Goal: Task Accomplishment & Management: Manage account settings

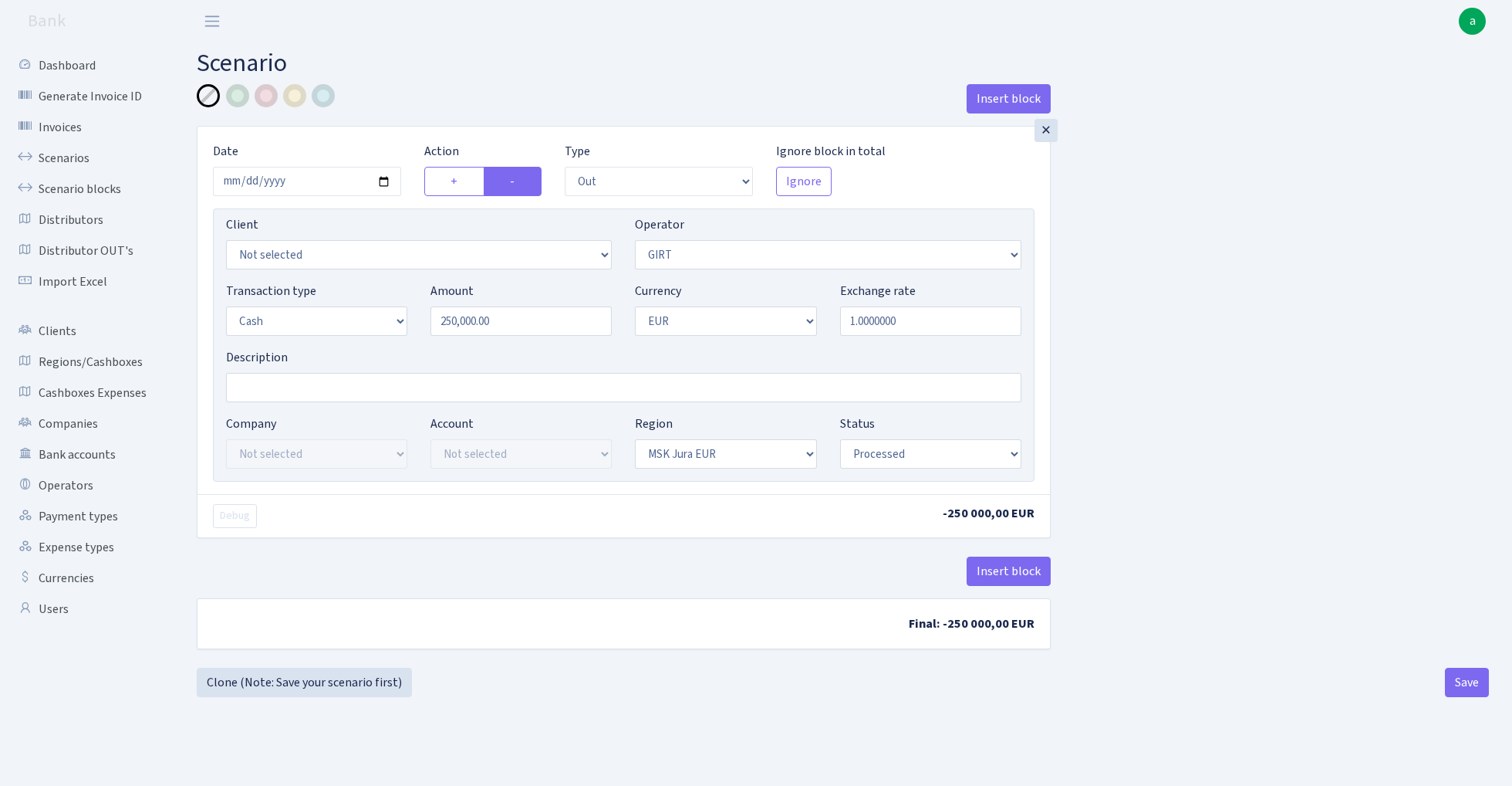
select select "out"
select select "7"
select select "1"
select select "16"
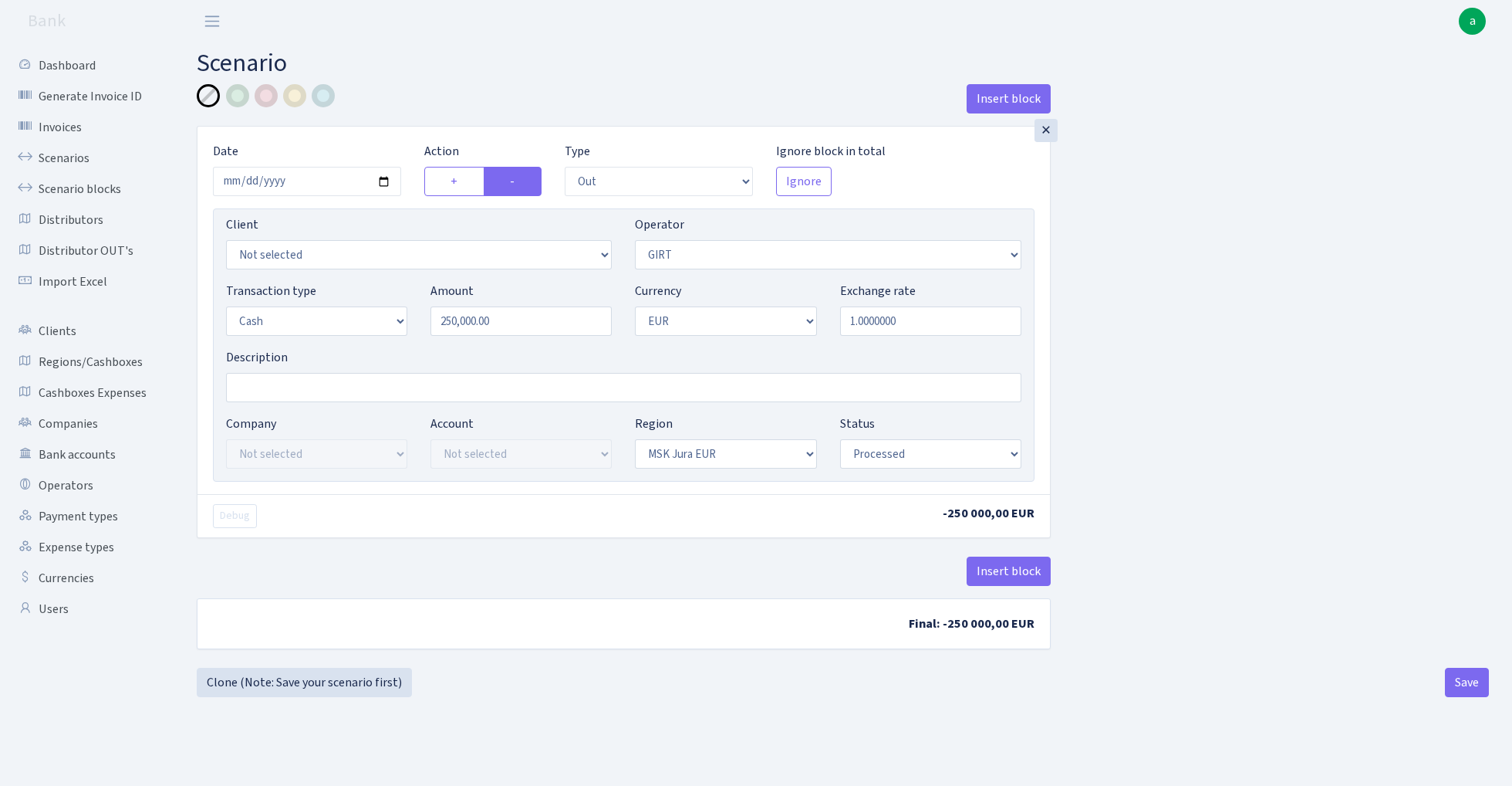
select select "processed"
select select "out"
select select "7"
select select "11"
select select "1"
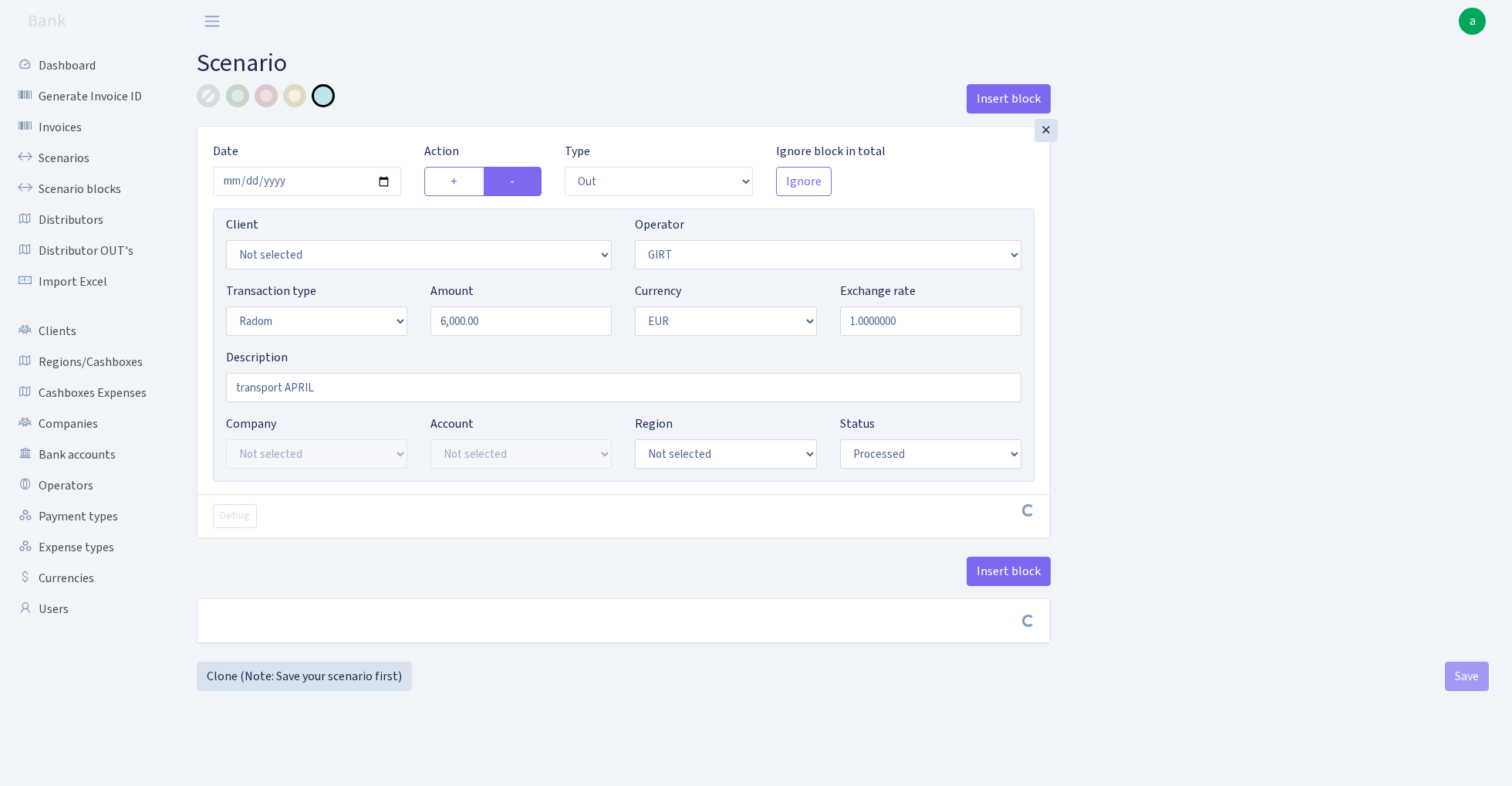
select select "processed"
click at [310, 177] on input "2025-06-26" at bounding box center [307, 181] width 188 height 29
type input "2025-08-08"
click at [513, 56] on h2 "Scenario" at bounding box center [842, 62] width 1292 height 29
click at [304, 389] on input "transport APRIL" at bounding box center [624, 387] width 796 height 29
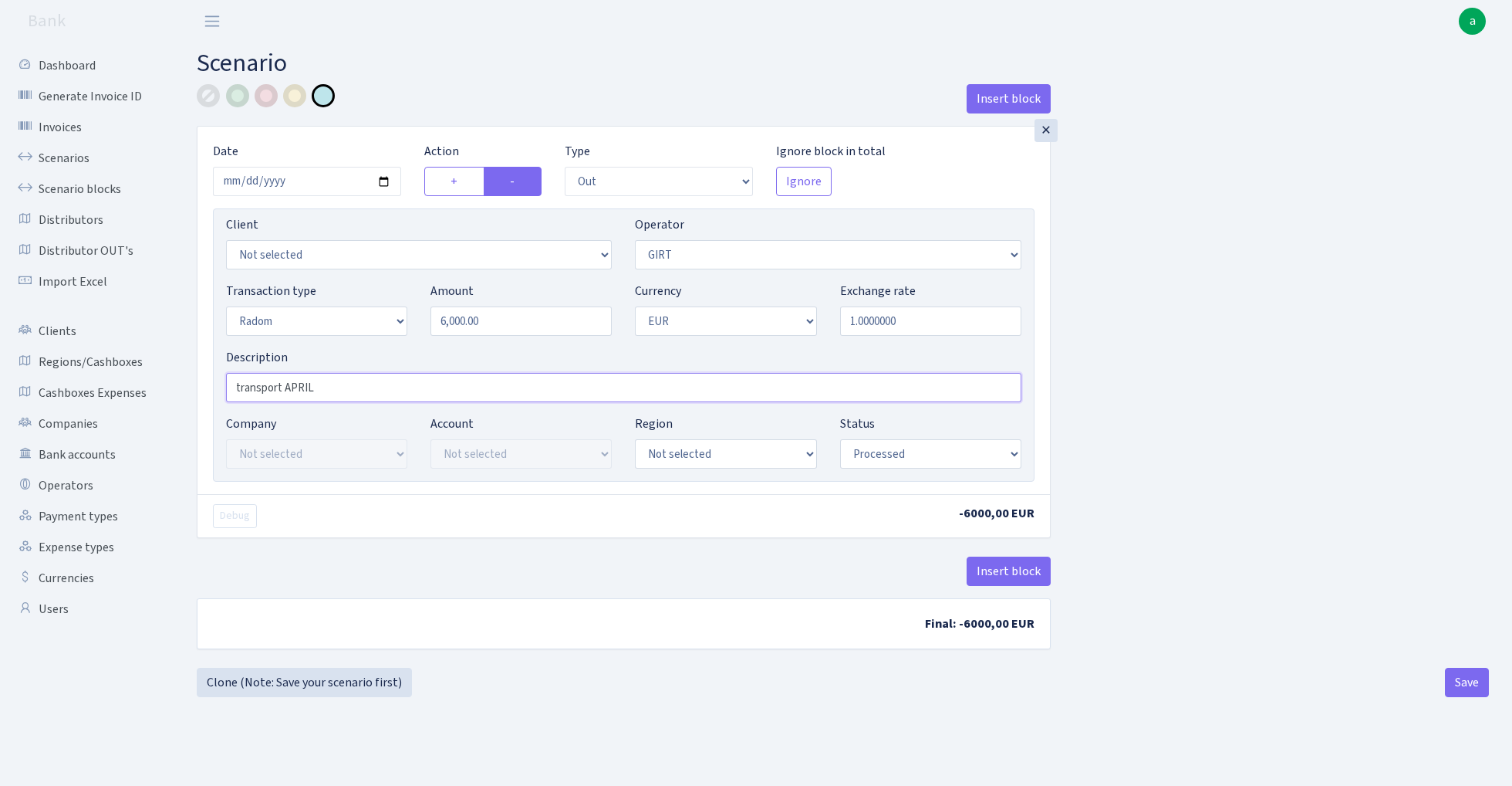
click at [304, 389] on input "transport APRIL" at bounding box center [624, 387] width 796 height 29
type input "transport 2025.07"
click at [1277, 300] on div "Insert block × Date 2025-08-08 Action + - Type --- In Out Commission Field requ…" at bounding box center [842, 376] width 1315 height 584
click at [1458, 690] on button "Save" at bounding box center [1466, 682] width 44 height 29
select select "out"
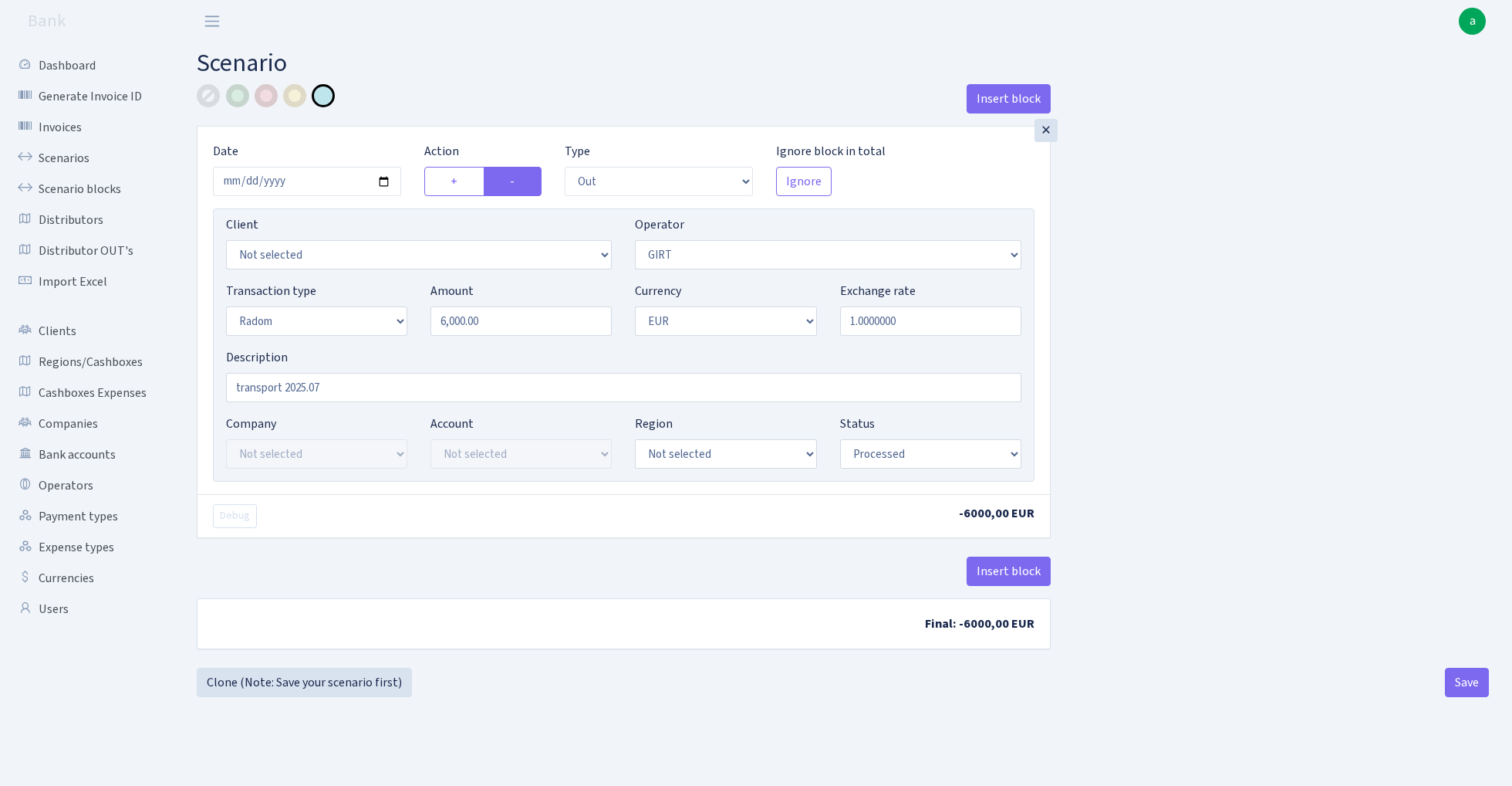
select select "7"
select select "11"
select select "1"
select select "processed"
click at [1478, 685] on button "Save" at bounding box center [1466, 682] width 44 height 29
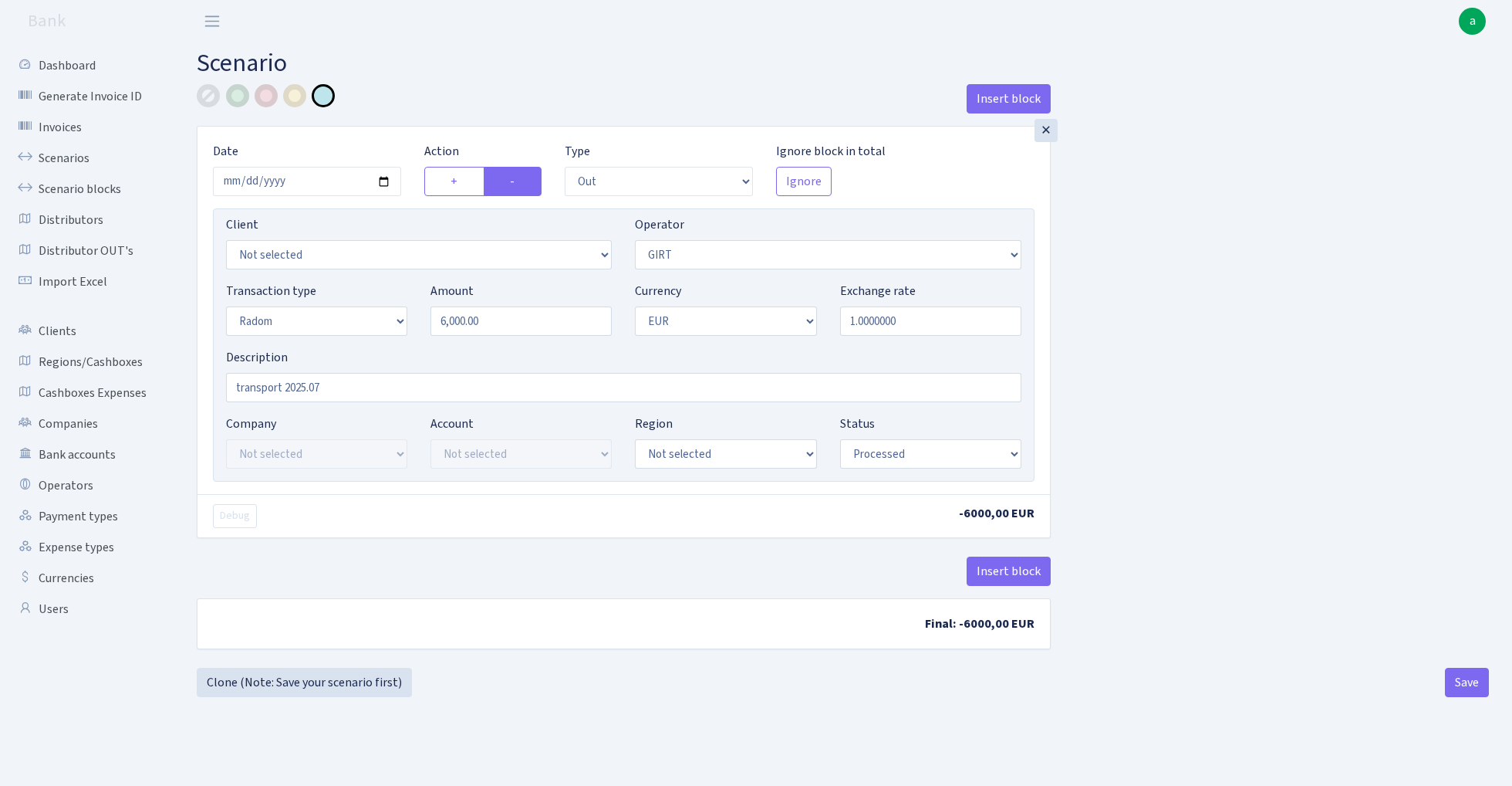
select select "out"
select select "7"
select select "11"
select select "1"
select select "processed"
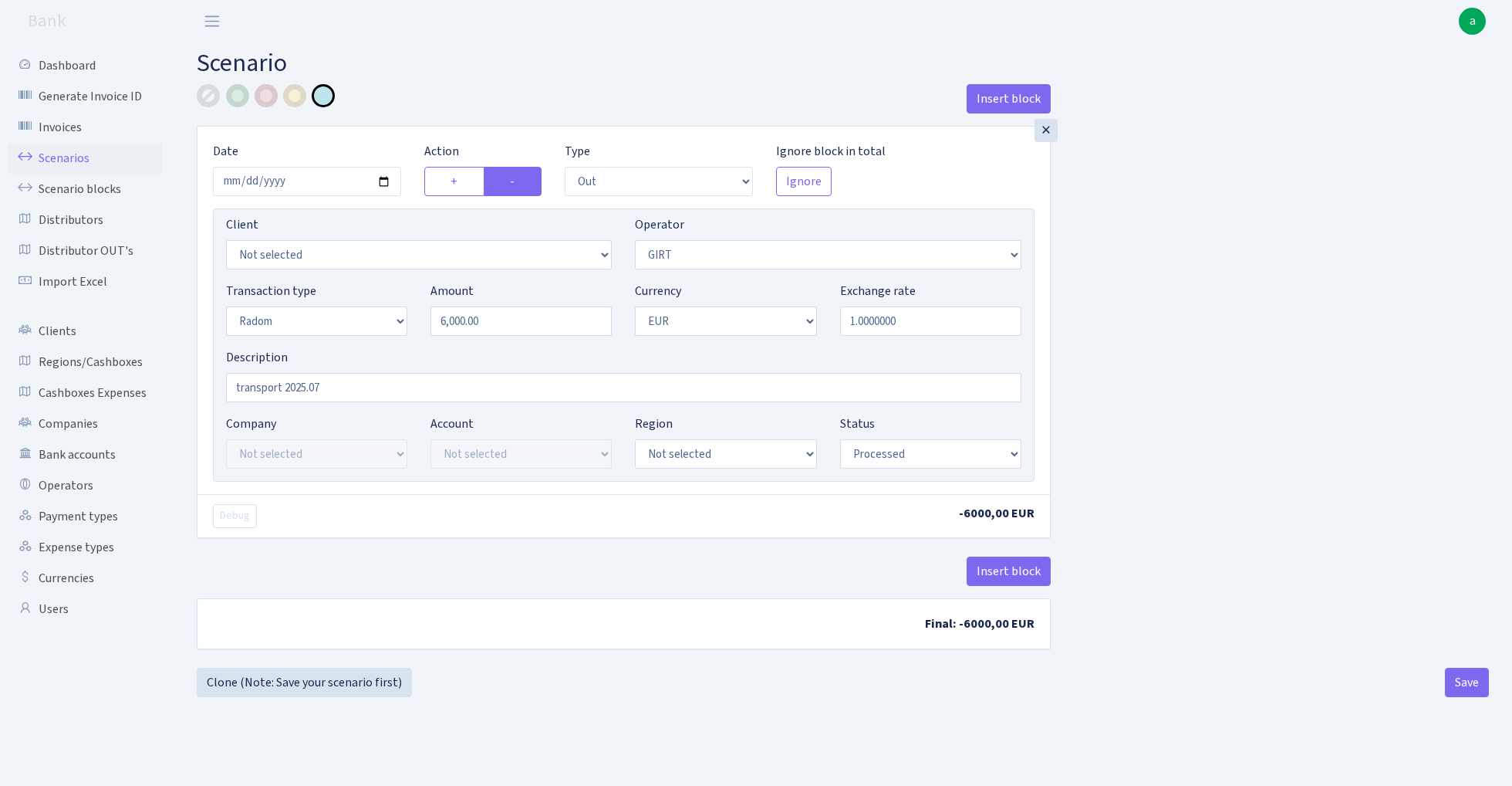
click at [57, 149] on link "Scenarios" at bounding box center [84, 157] width 154 height 31
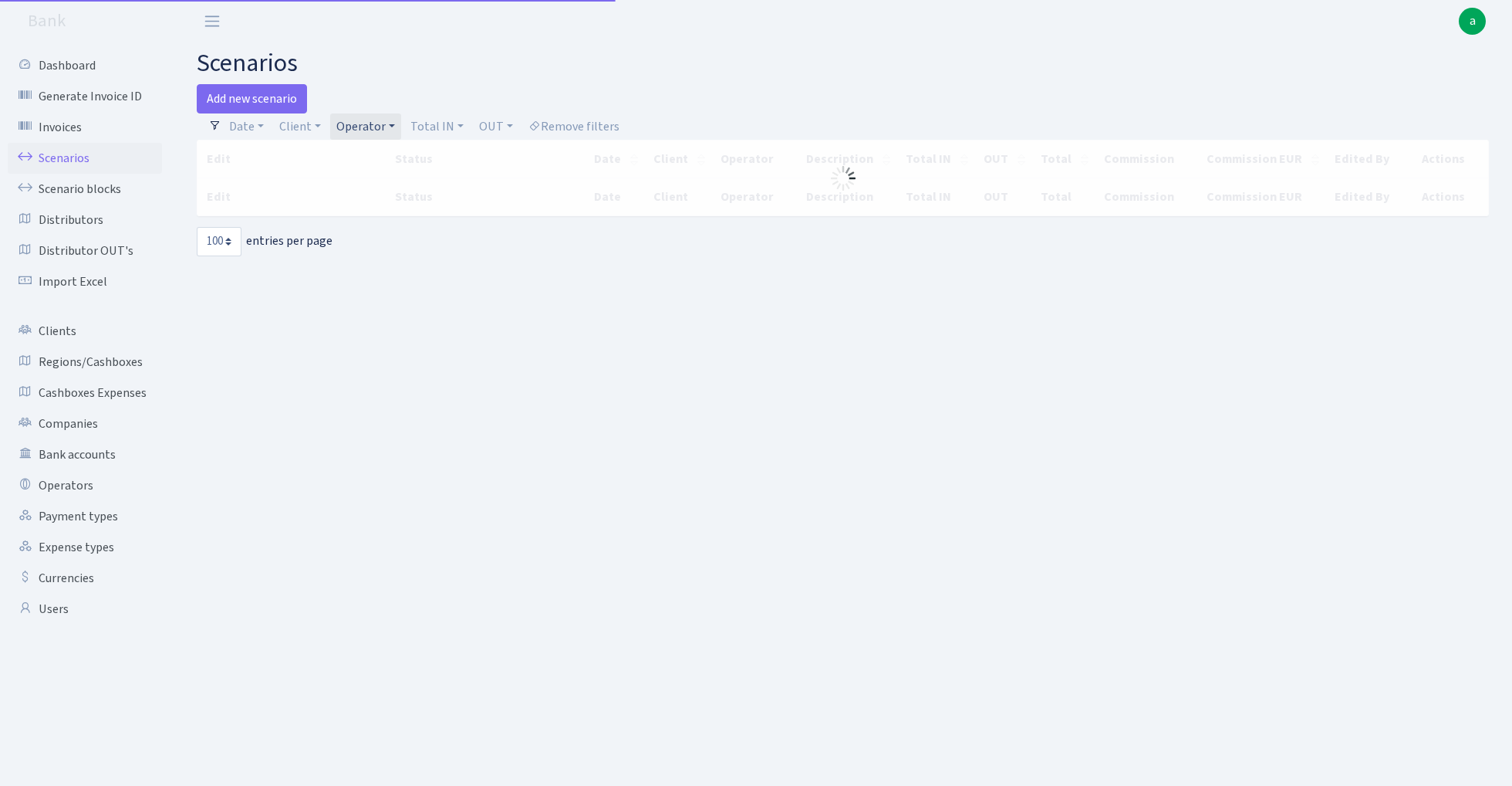
select select "100"
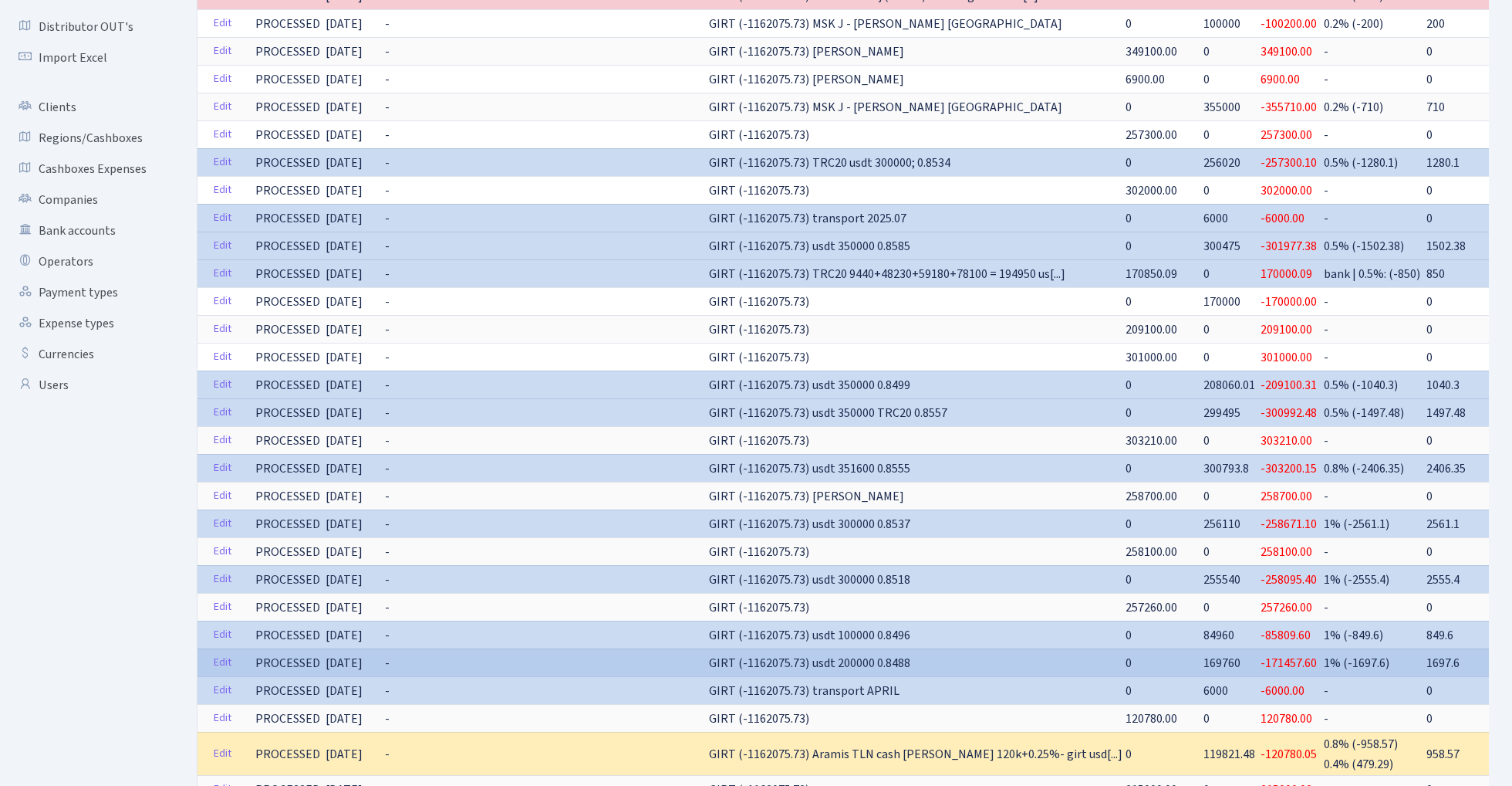
scroll to position [223, 0]
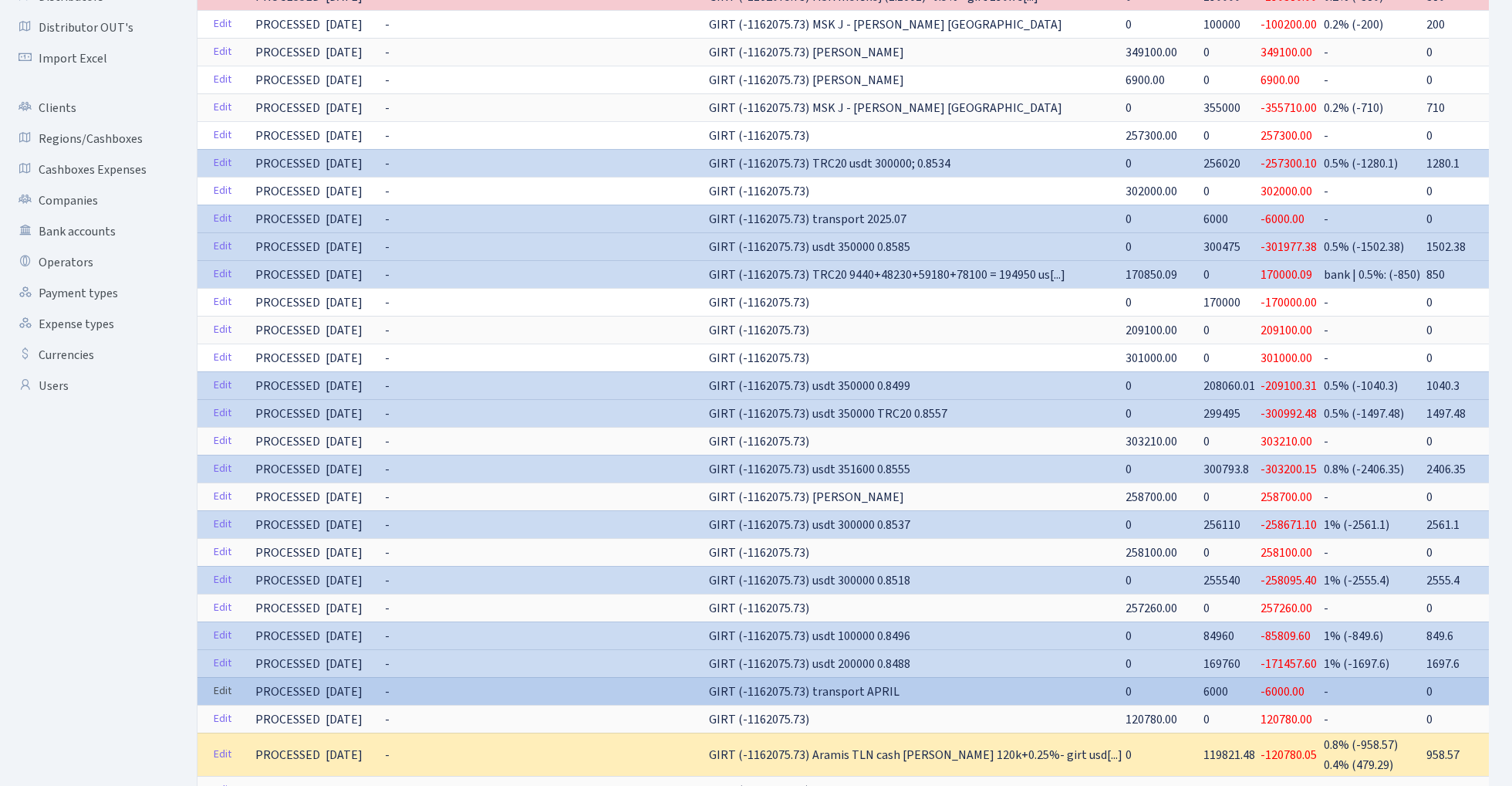
click at [221, 693] on link "Edit" at bounding box center [222, 691] width 32 height 24
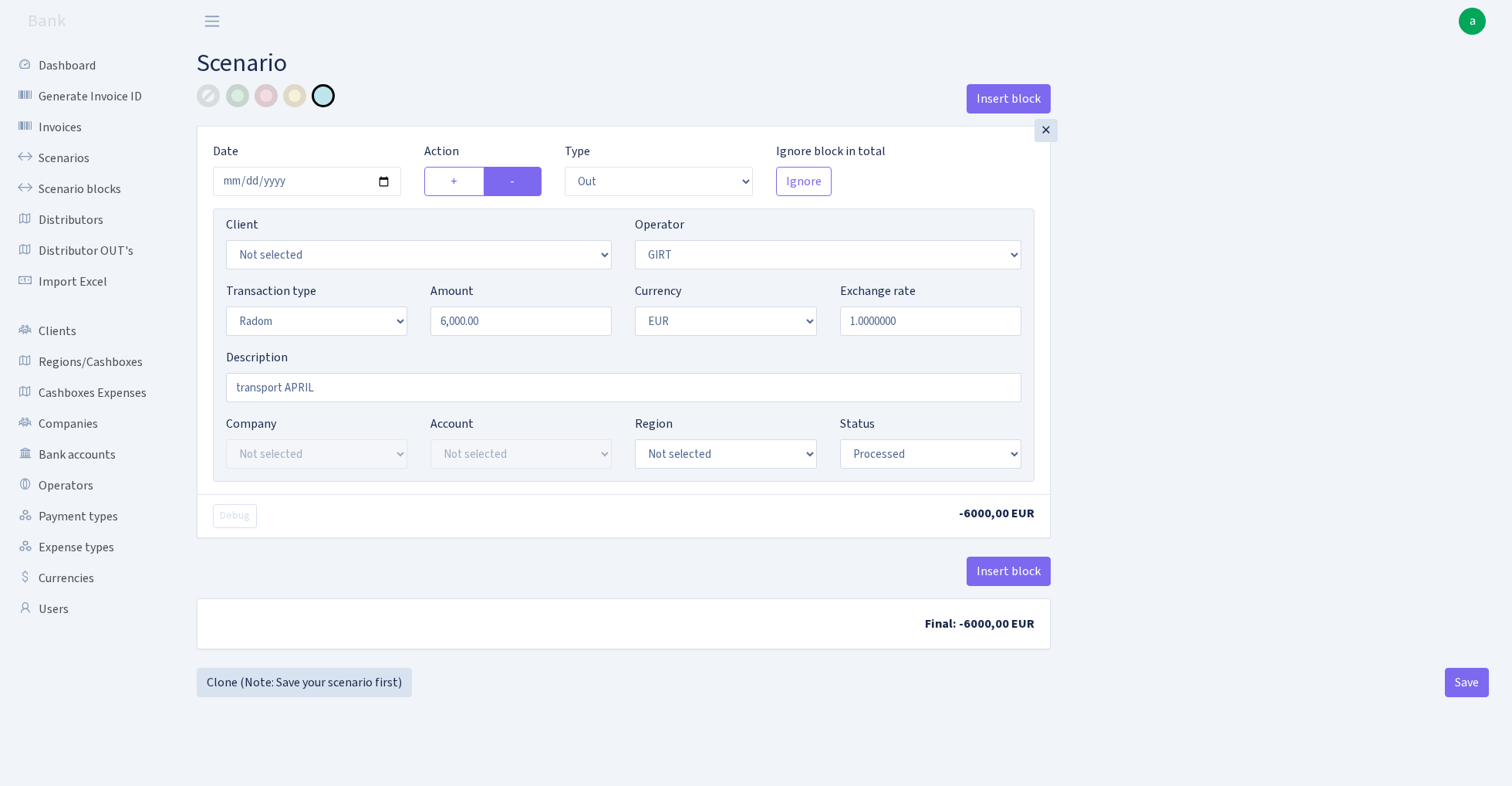
select select "out"
select select "7"
select select "11"
select select "1"
select select "processed"
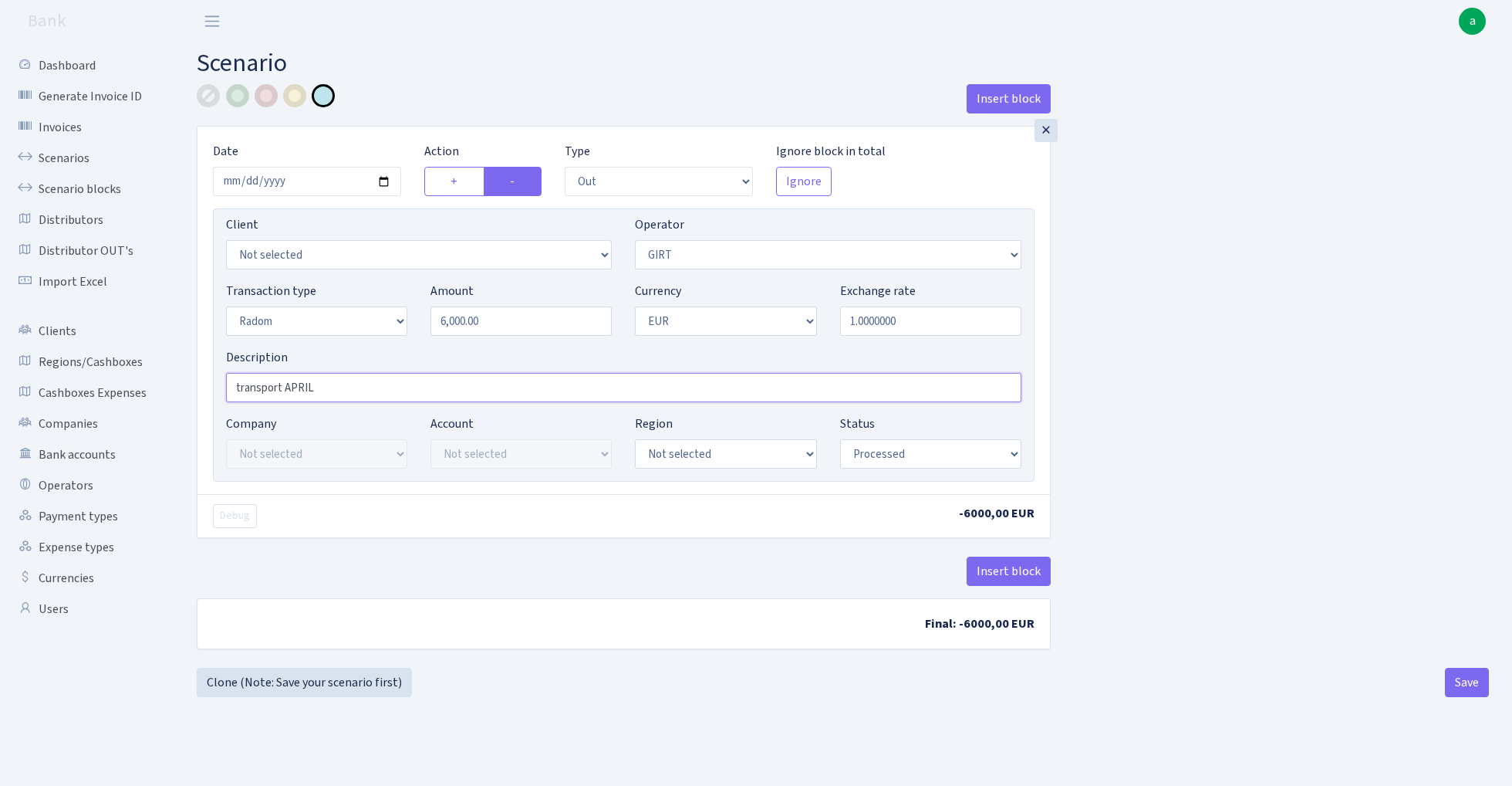
click at [300, 387] on input "transport APRIL" at bounding box center [624, 387] width 796 height 29
type input "transport 2025.05"
click at [1461, 686] on button "Save" at bounding box center [1466, 682] width 44 height 29
select select "out"
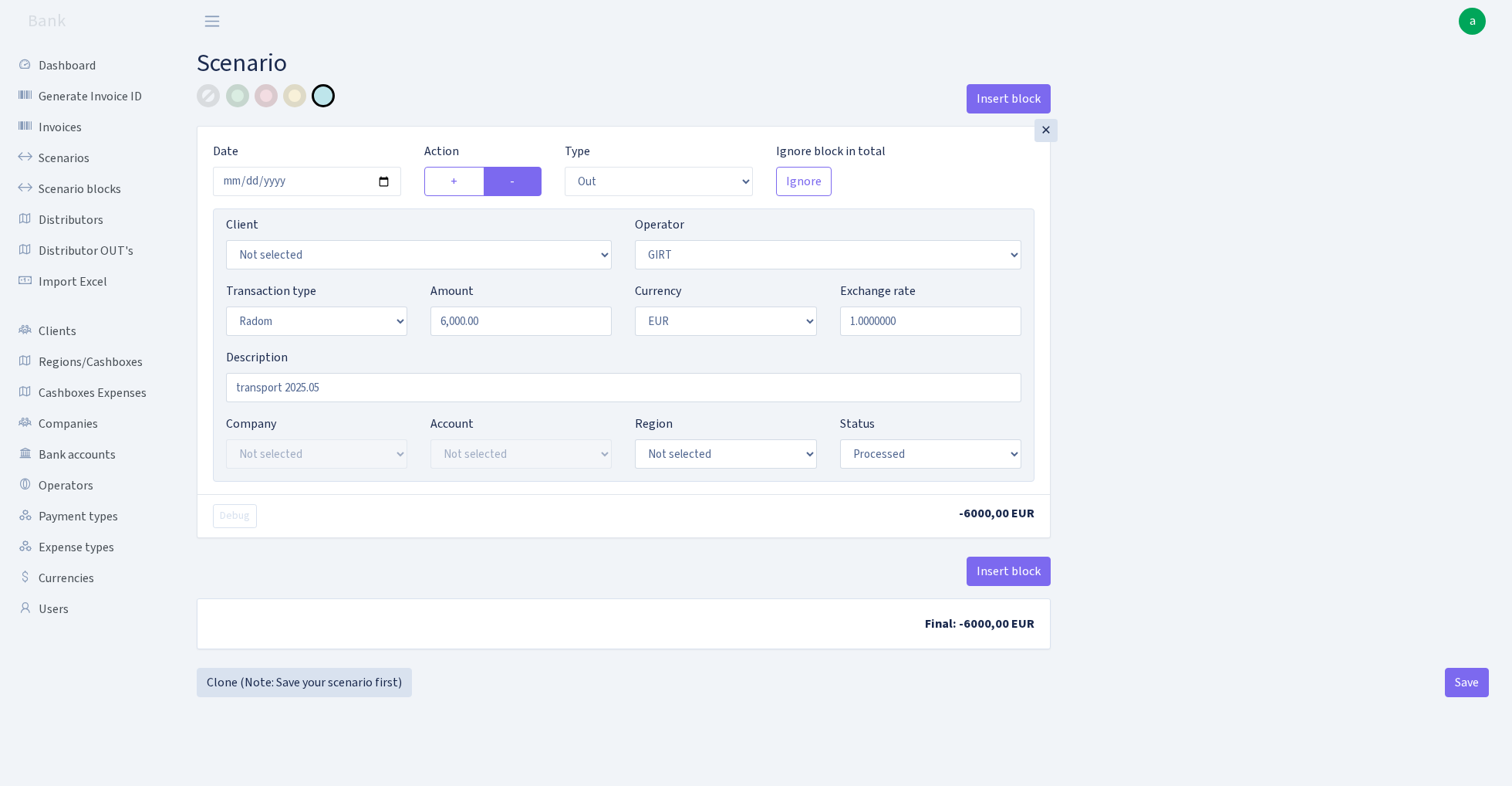
select select "7"
select select "11"
select select "1"
select select "processed"
click at [78, 161] on link "Scenarios" at bounding box center [84, 157] width 154 height 31
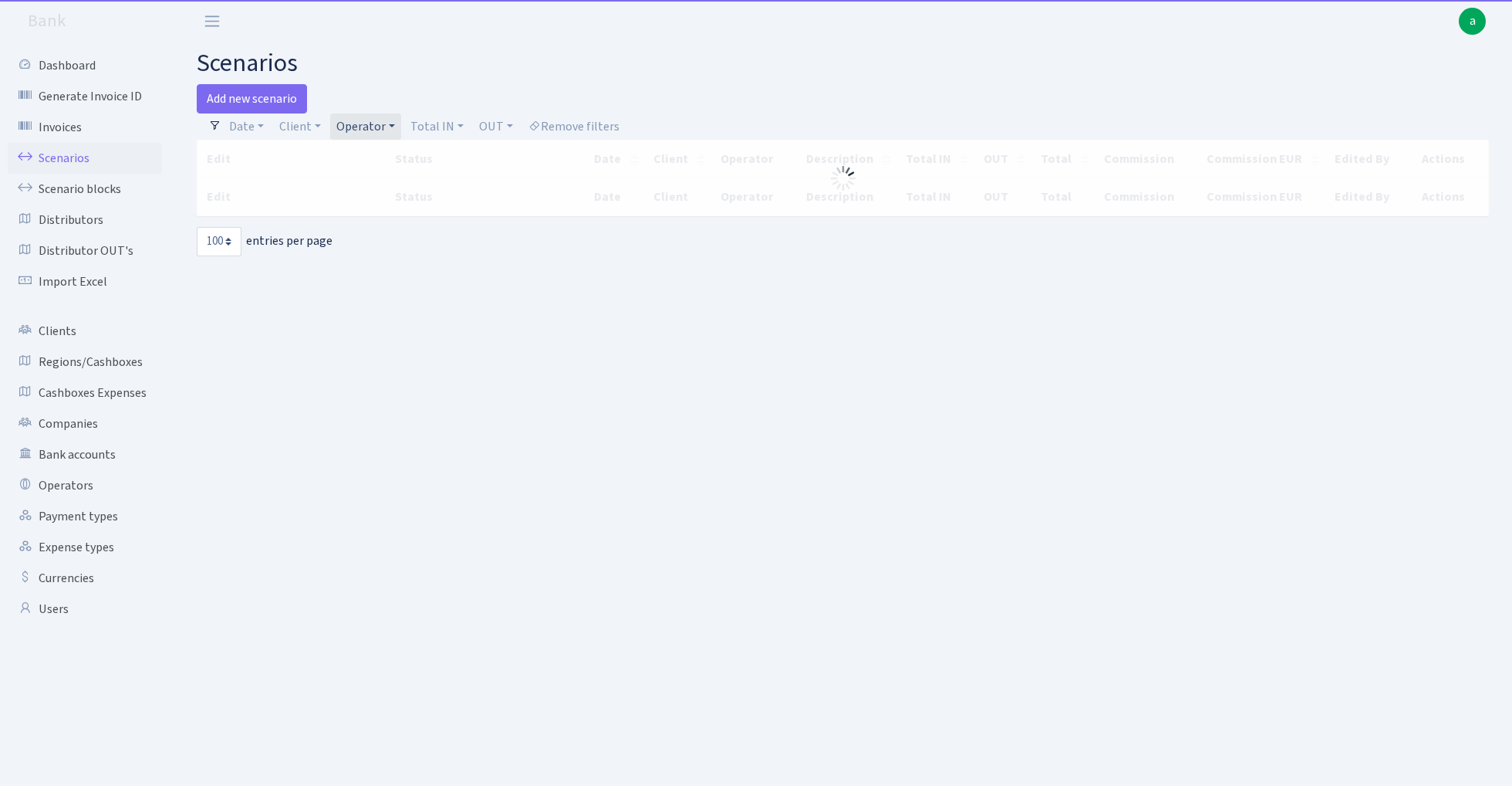
select select "100"
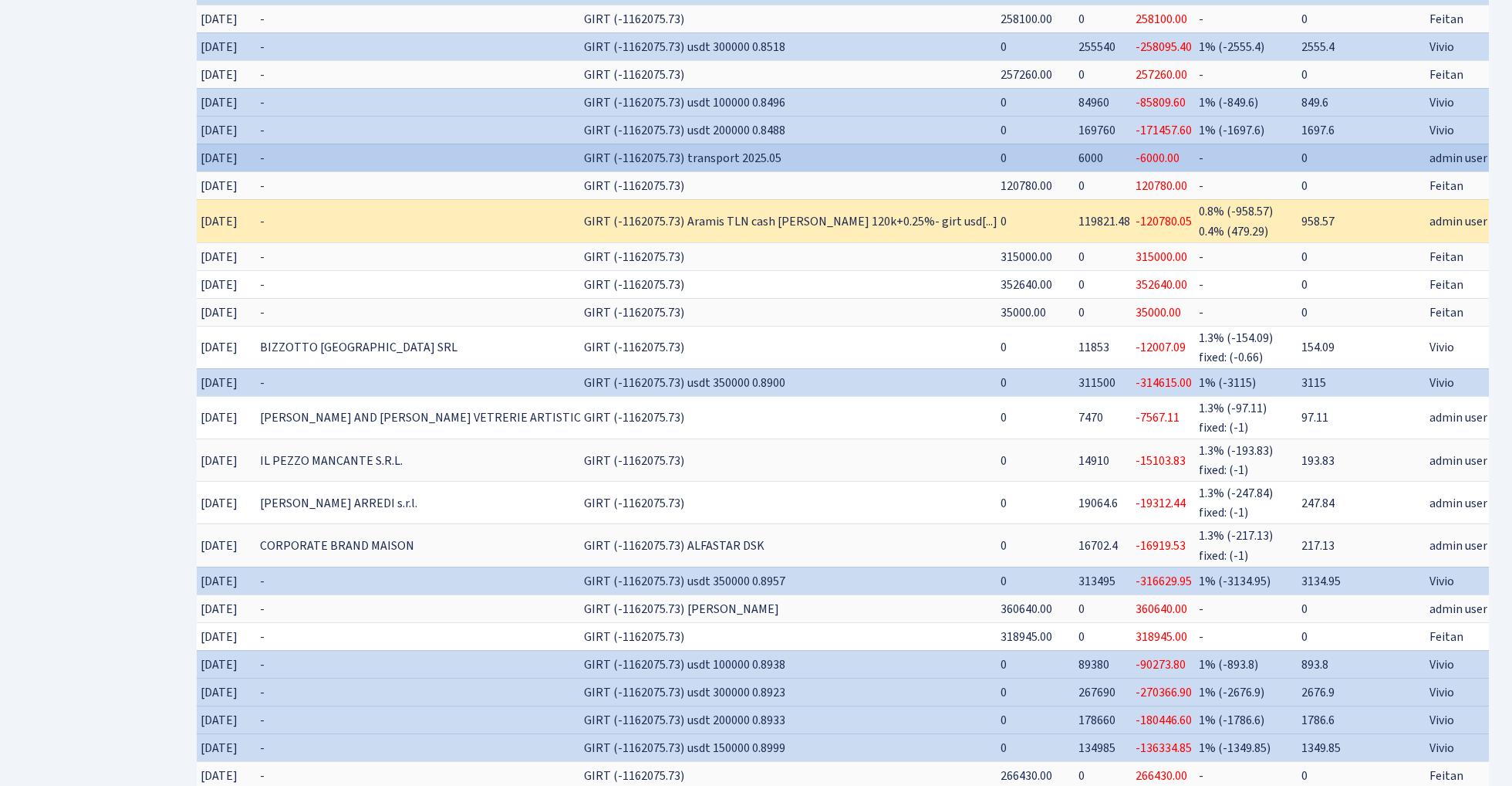
scroll to position [0, 124]
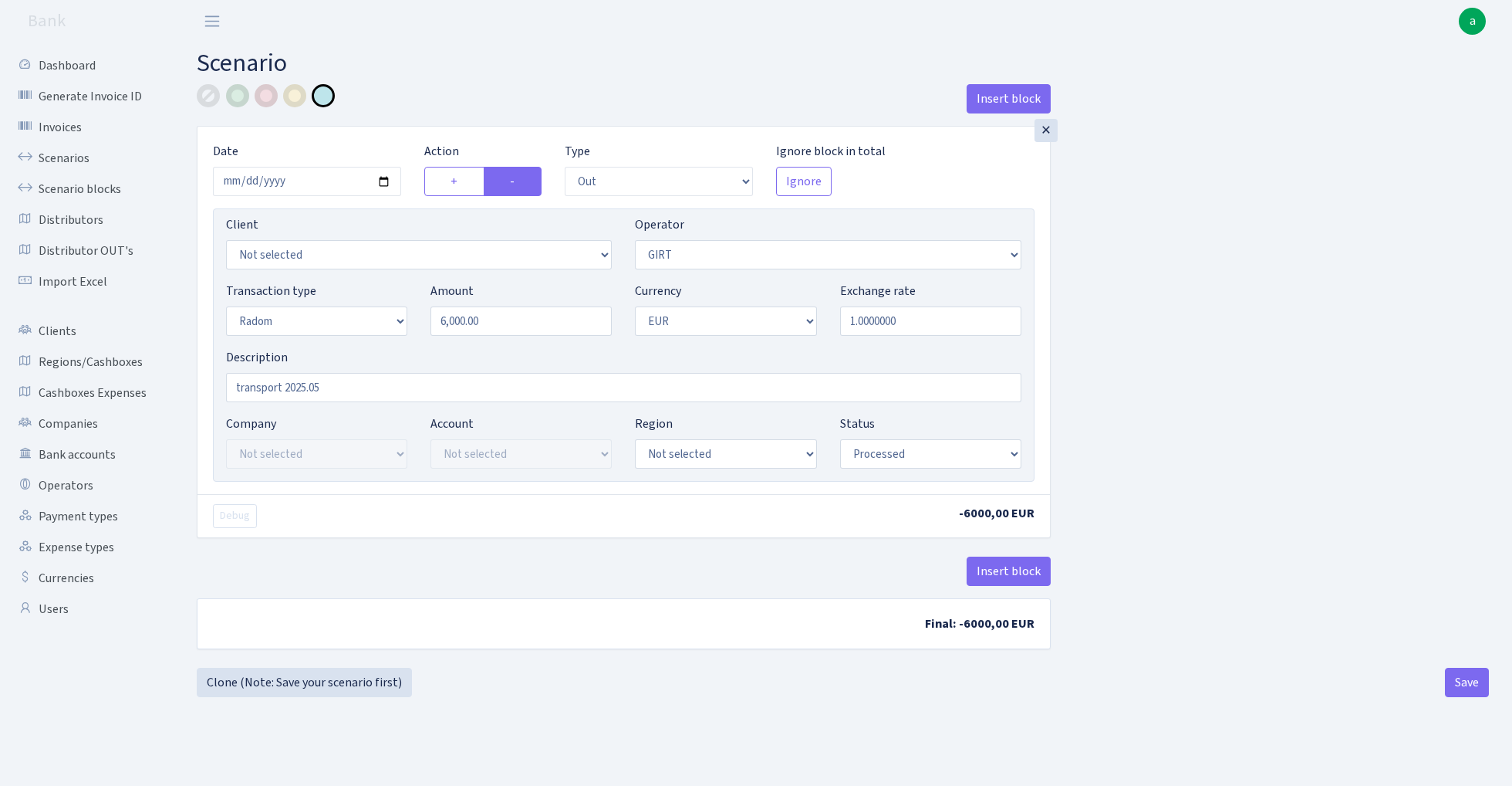
select select "out"
select select "7"
select select "11"
select select "1"
select select "processed"
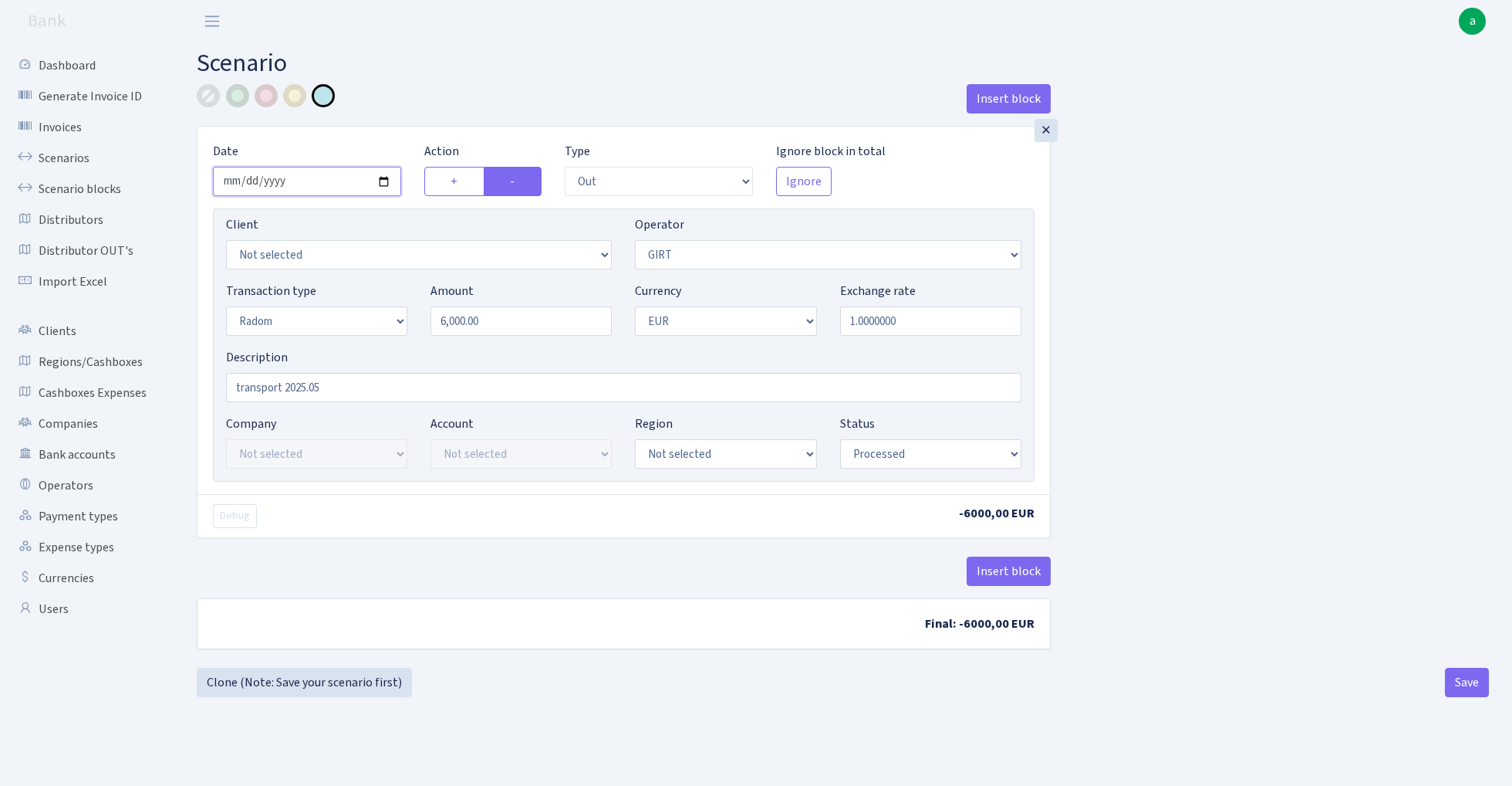
click at [305, 182] on input "2025-06-26" at bounding box center [307, 181] width 188 height 29
type input "2025-04-29"
click at [566, 72] on h2 "Scenario" at bounding box center [842, 62] width 1292 height 29
click at [352, 391] on input "transport 2025.05" at bounding box center [624, 387] width 796 height 29
type input "transport 2025.04"
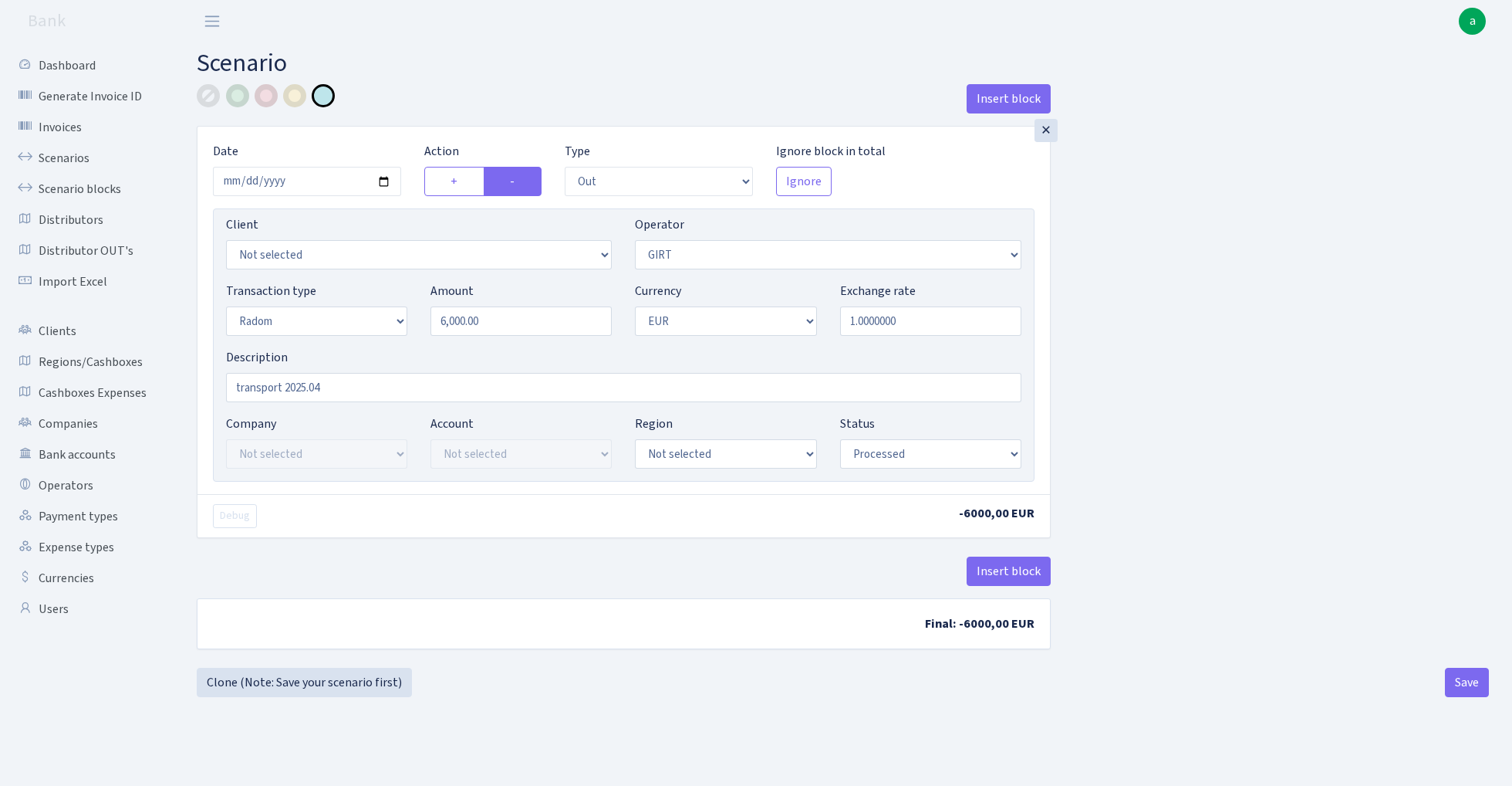
click at [1275, 261] on div "Insert block × Date 2025-04-29 Action + - Type --- In Out Commission Field requ…" at bounding box center [842, 376] width 1315 height 584
click at [1464, 683] on button "Save" at bounding box center [1466, 682] width 44 height 29
select select "out"
select select "7"
select select "11"
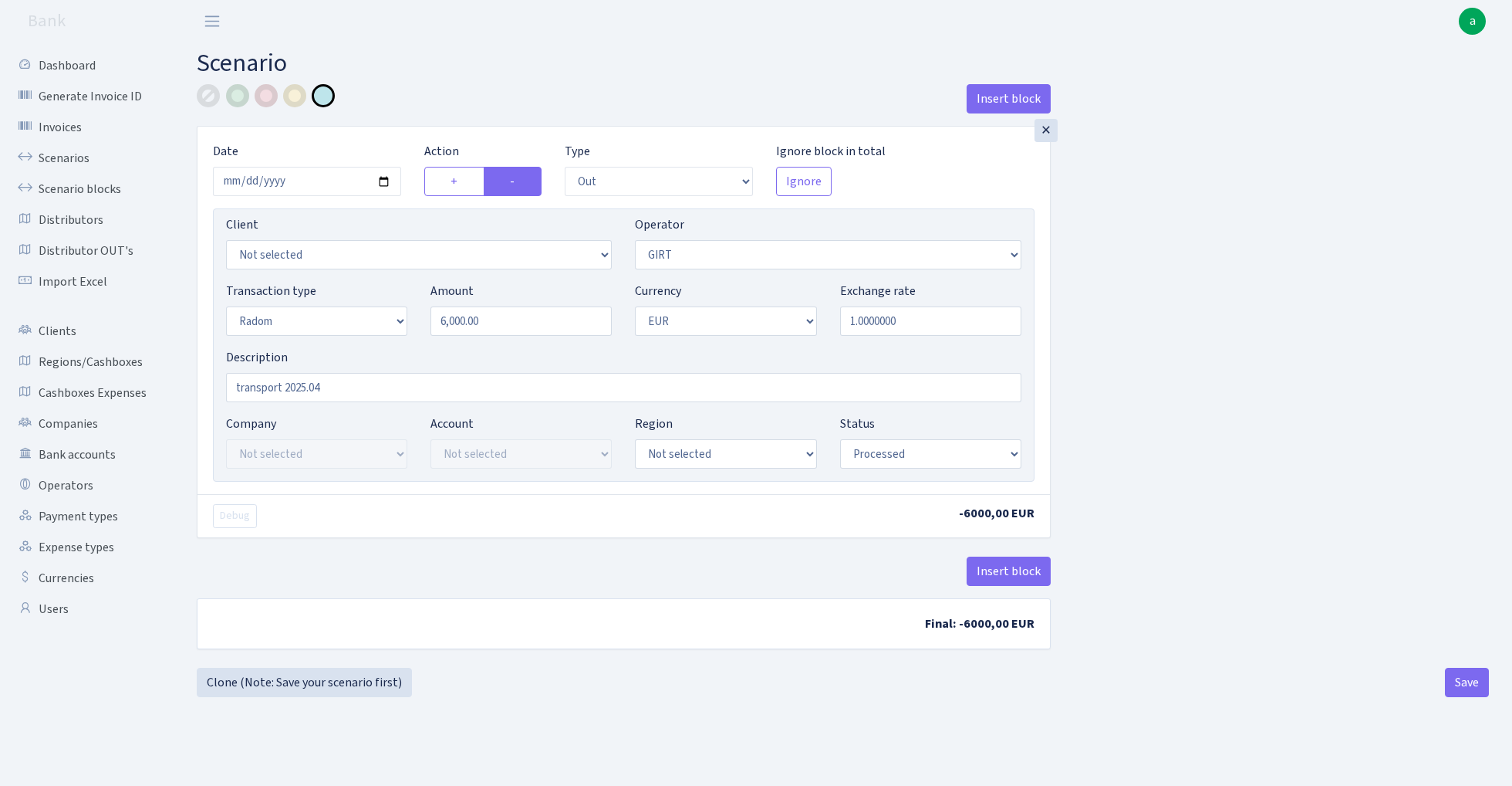
select select "1"
select select "processed"
click at [1450, 677] on button "Save" at bounding box center [1466, 682] width 44 height 29
select select "out"
select select "7"
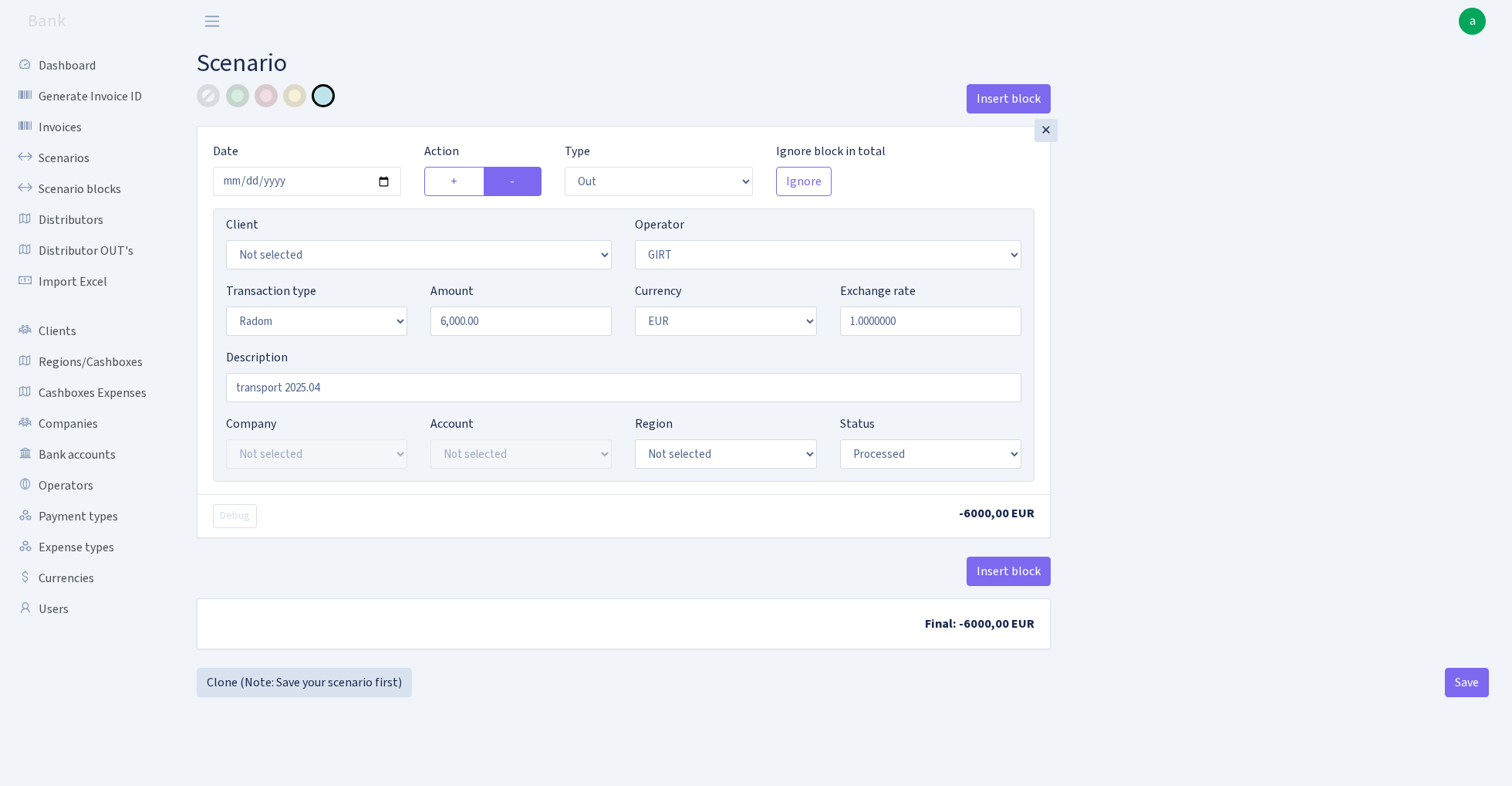
select select "11"
select select "1"
select select "processed"
click at [49, 158] on link "Scenarios" at bounding box center [84, 157] width 154 height 31
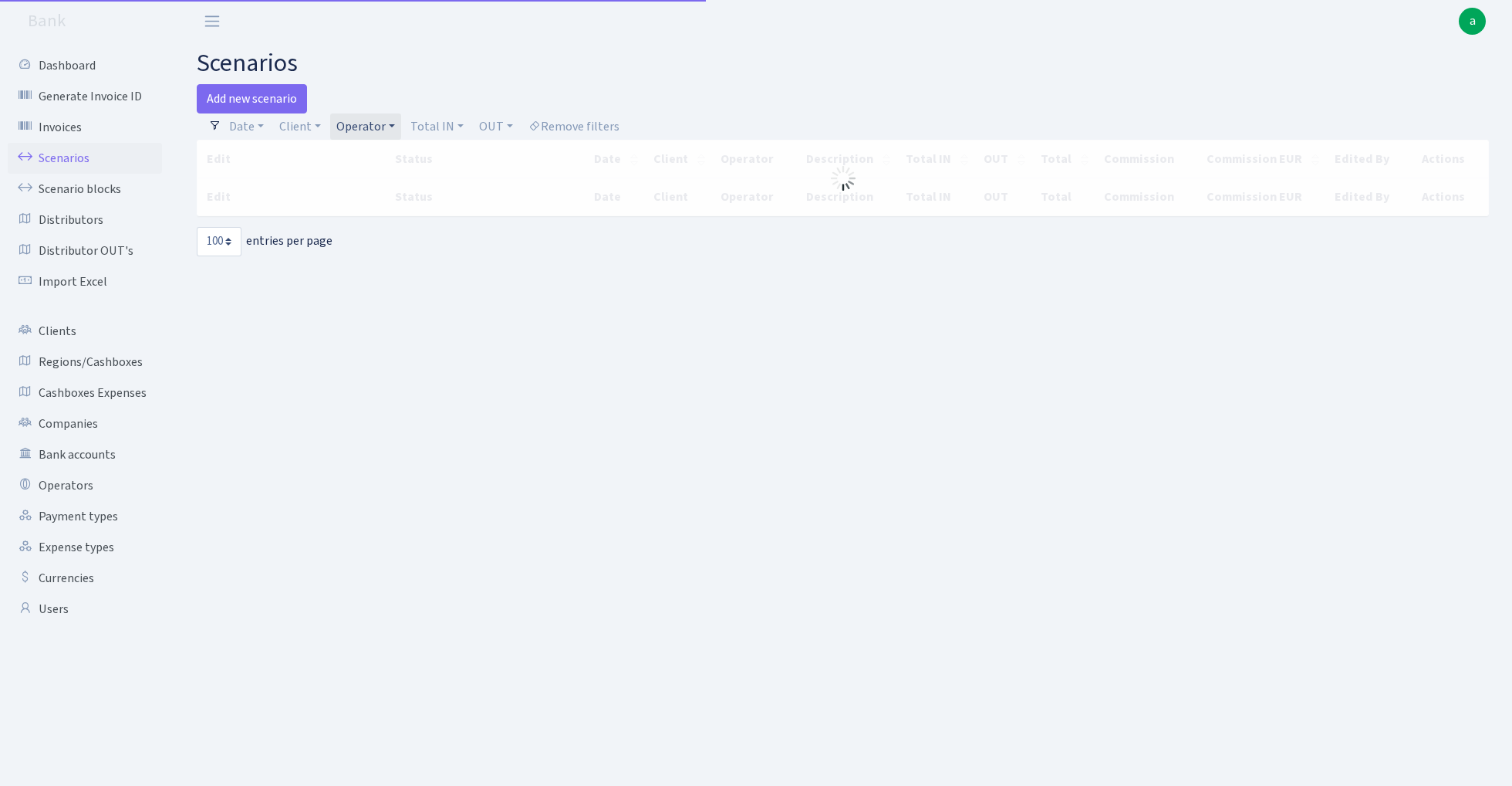
select select "100"
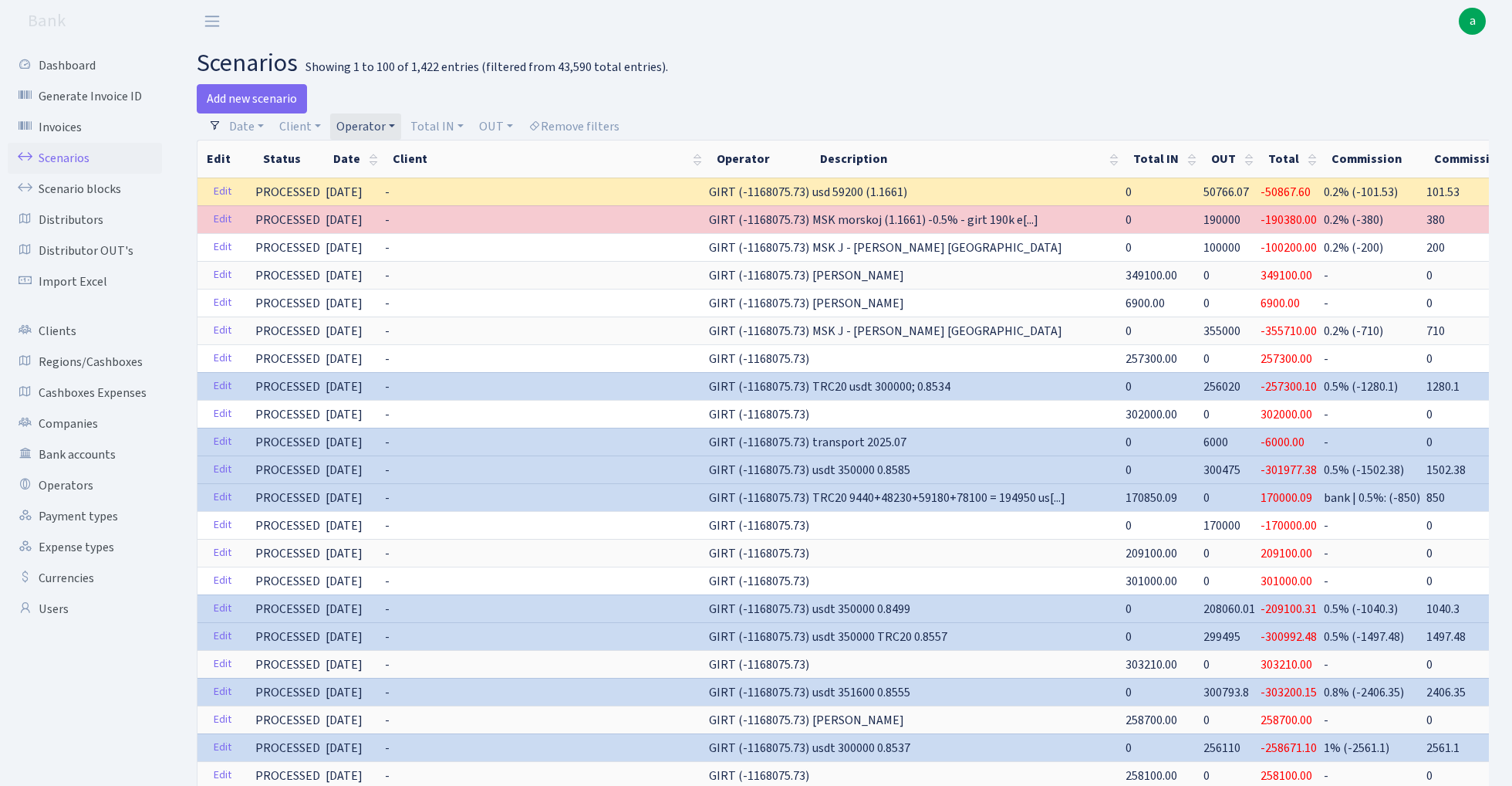
click at [365, 122] on link "Operator" at bounding box center [365, 127] width 71 height 27
click at [376, 181] on input "search" at bounding box center [391, 182] width 113 height 24
type input "ra"
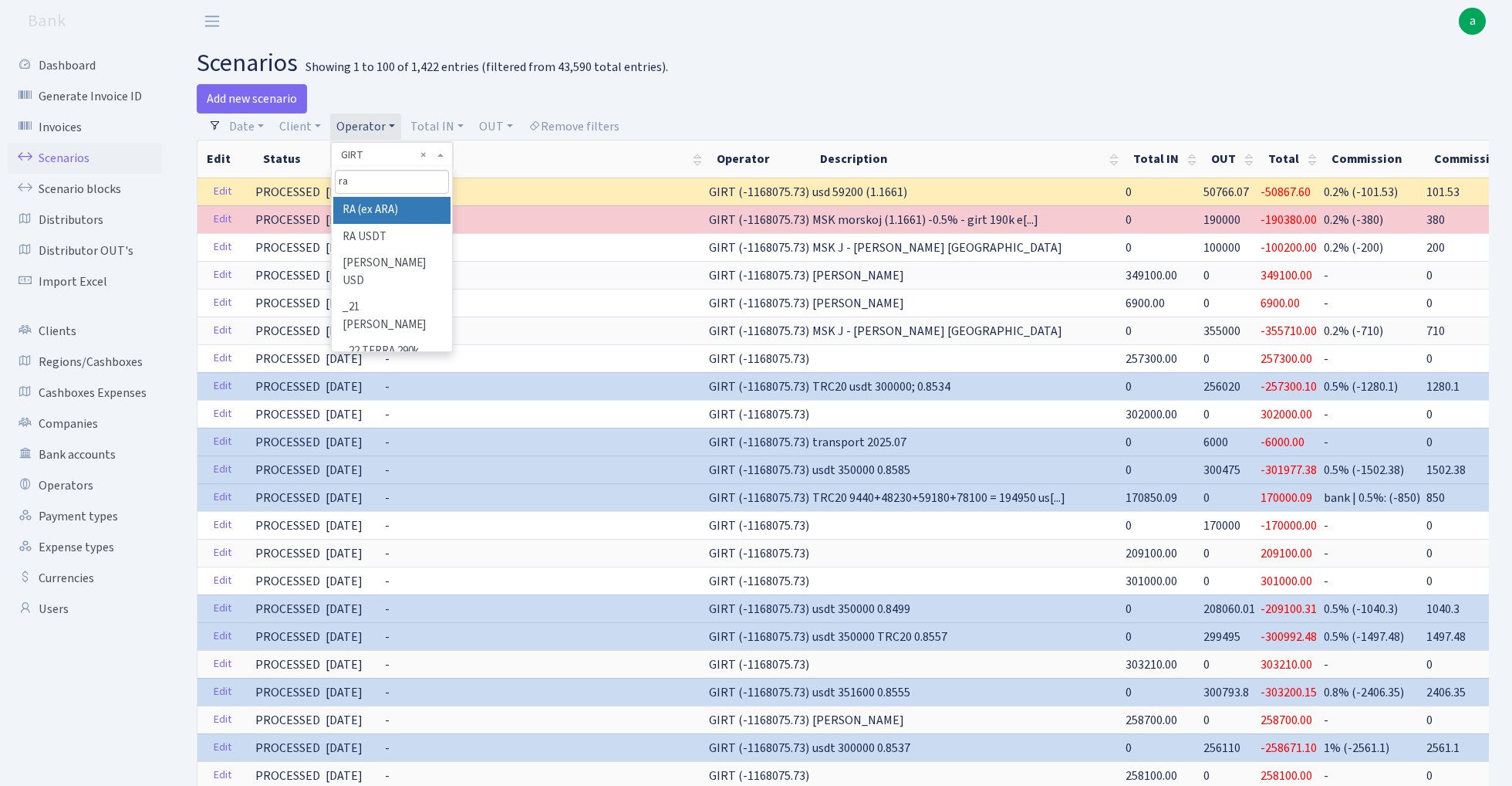
click at [392, 216] on li "RA (ex ARA)" at bounding box center [391, 210] width 116 height 27
